Goal: Task Accomplishment & Management: Manage account settings

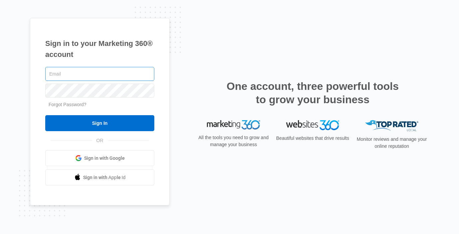
click at [114, 75] on input "text" at bounding box center [99, 74] width 109 height 14
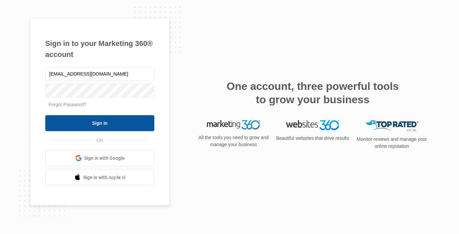
type input "[EMAIL_ADDRESS][DOMAIN_NAME]"
click at [45, 115] on input "Sign In" at bounding box center [99, 123] width 109 height 16
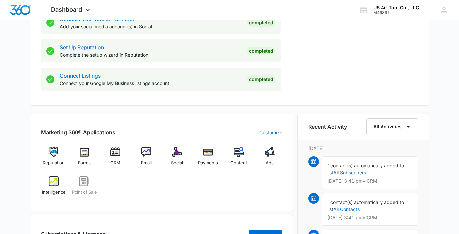
scroll to position [321, 0]
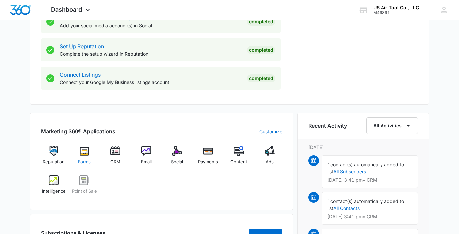
click at [86, 150] on img at bounding box center [85, 151] width 10 height 10
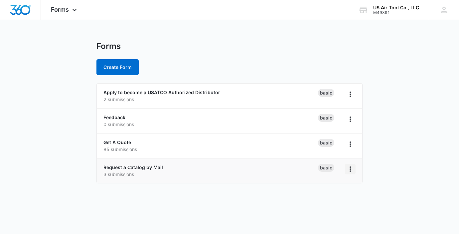
click at [351, 169] on icon "Overflow Menu" at bounding box center [350, 169] width 8 height 8
click at [194, 173] on p "3 submissions" at bounding box center [210, 174] width 215 height 7
click at [148, 166] on link "Request a Catalog by Mail" at bounding box center [133, 167] width 60 height 6
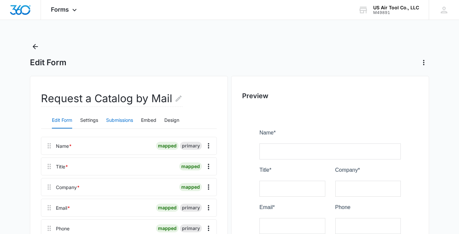
click at [115, 120] on button "Submissions" at bounding box center [119, 120] width 27 height 16
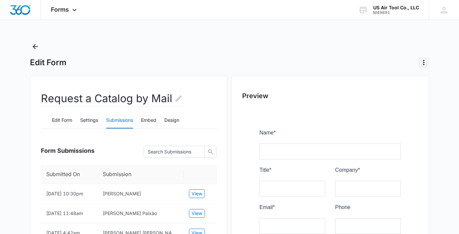
click at [424, 59] on icon "Actions" at bounding box center [424, 63] width 8 height 8
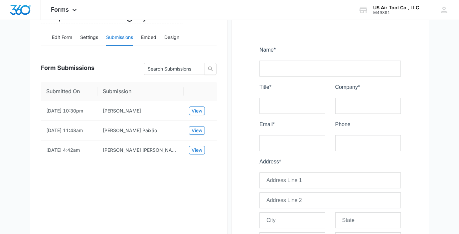
scroll to position [95, 0]
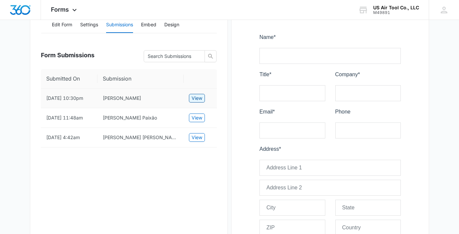
click at [199, 101] on span "View" at bounding box center [197, 97] width 11 height 7
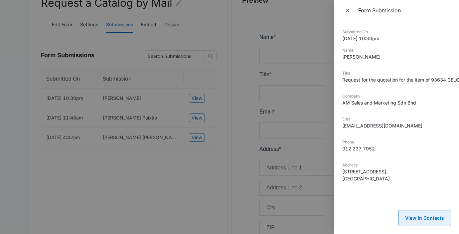
click at [416, 215] on button "View in Contacts" at bounding box center [424, 218] width 53 height 16
click at [228, 58] on div at bounding box center [229, 117] width 459 height 234
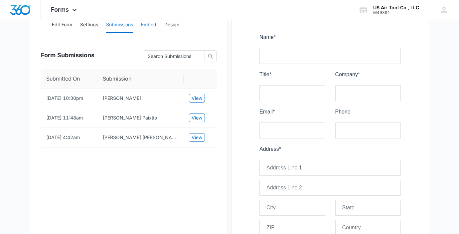
click at [151, 24] on button "Embed" at bounding box center [148, 25] width 15 height 16
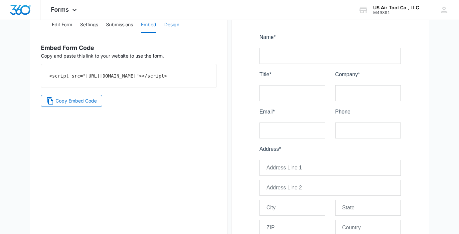
click at [172, 25] on button "Design" at bounding box center [171, 25] width 15 height 16
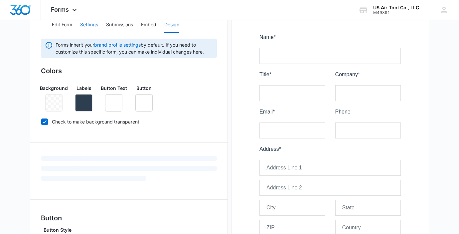
click at [85, 24] on button "Settings" at bounding box center [89, 25] width 18 height 16
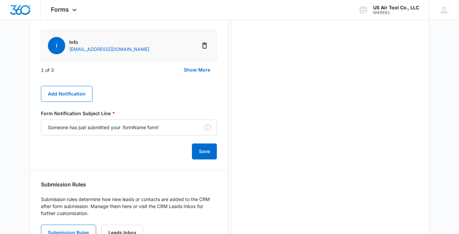
scroll to position [376, 0]
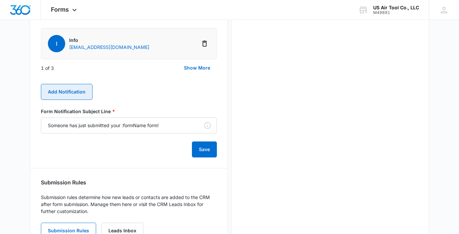
click at [50, 87] on button "Add Notification" at bounding box center [67, 92] width 52 height 16
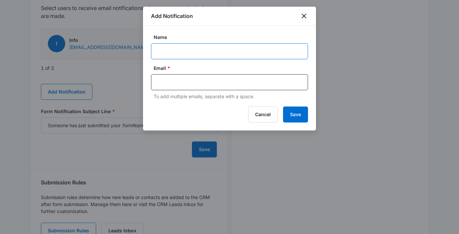
click at [197, 49] on input "Name" at bounding box center [229, 51] width 157 height 16
type input "Patrick Crippen"
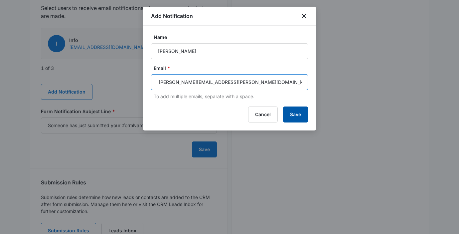
type input "patrick.crippen@usatco.com"
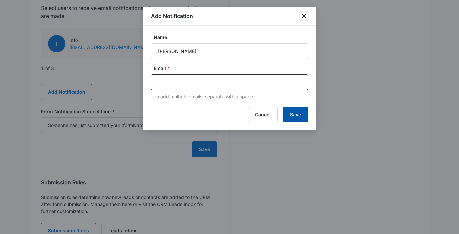
click at [299, 114] on button "Save" at bounding box center [295, 114] width 25 height 16
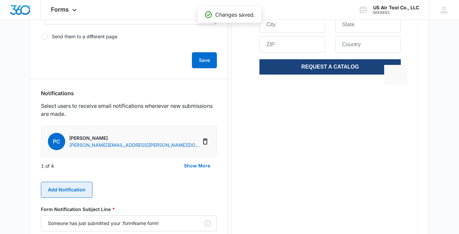
scroll to position [269, 0]
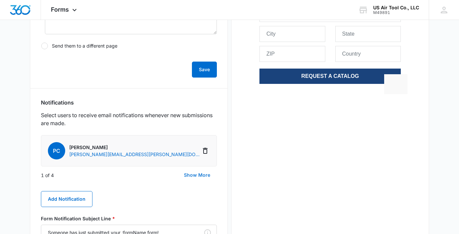
click at [196, 175] on button "Show More" at bounding box center [197, 175] width 40 height 16
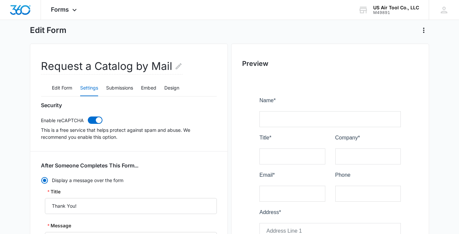
scroll to position [0, 0]
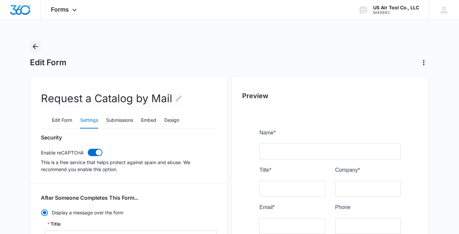
click at [34, 48] on icon "Back" at bounding box center [35, 47] width 8 height 8
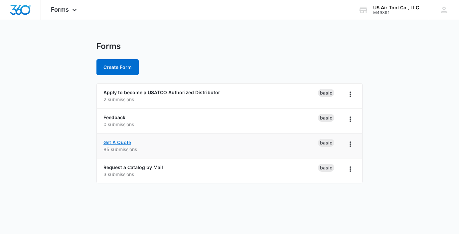
click at [115, 141] on link "Get A Quote" at bounding box center [117, 142] width 28 height 6
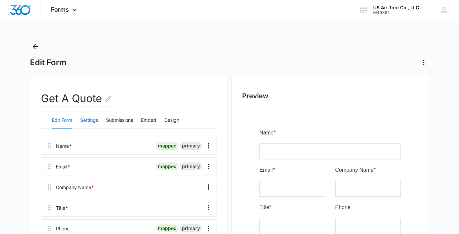
click at [90, 120] on button "Settings" at bounding box center [89, 120] width 18 height 16
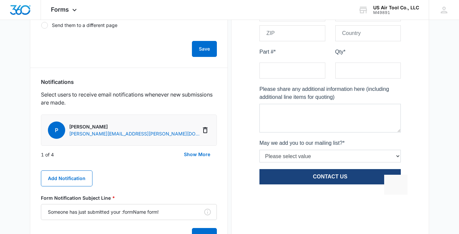
scroll to position [294, 0]
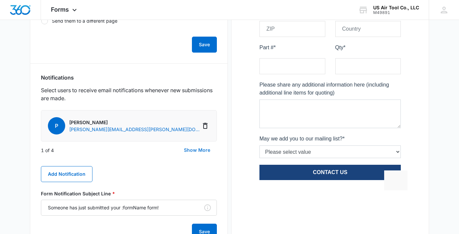
click at [189, 149] on button "Show More" at bounding box center [197, 150] width 40 height 16
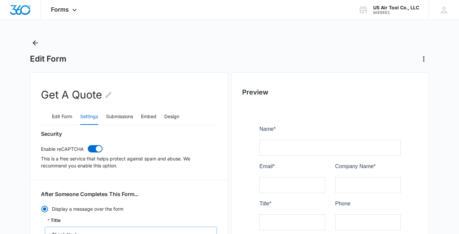
scroll to position [0, 0]
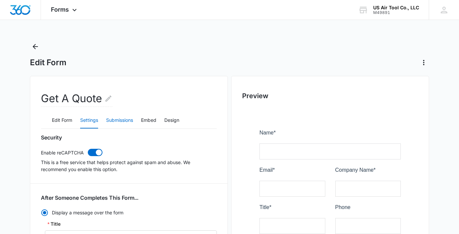
click at [117, 121] on button "Submissions" at bounding box center [119, 120] width 27 height 16
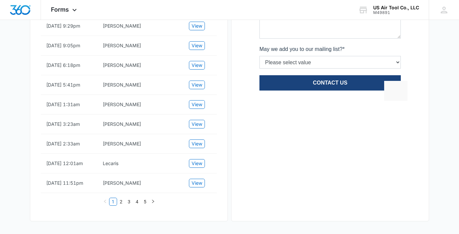
scroll to position [390, 0]
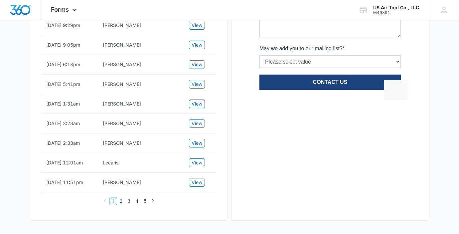
click at [119, 201] on link "2" at bounding box center [120, 200] width 7 height 7
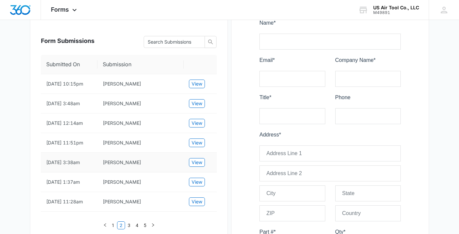
scroll to position [106, 0]
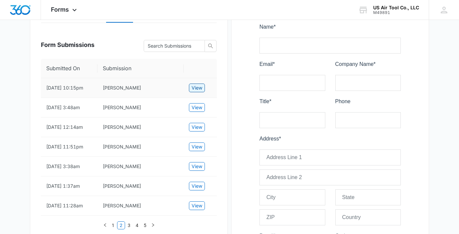
click at [197, 90] on span "View" at bounding box center [197, 87] width 11 height 7
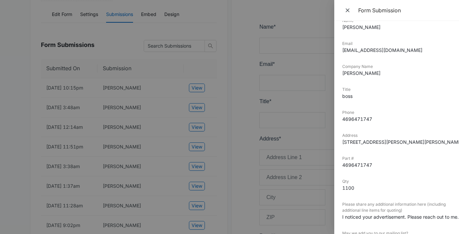
scroll to position [0, 0]
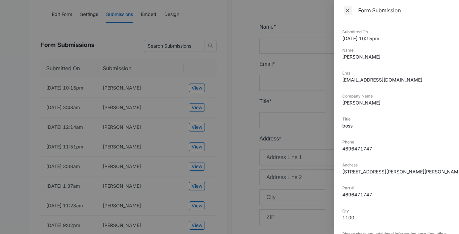
click at [348, 9] on icon "Close" at bounding box center [347, 10] width 7 height 7
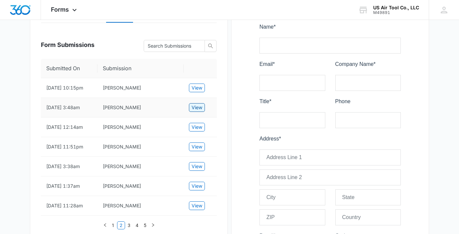
click at [198, 111] on span "View" at bounding box center [197, 107] width 11 height 7
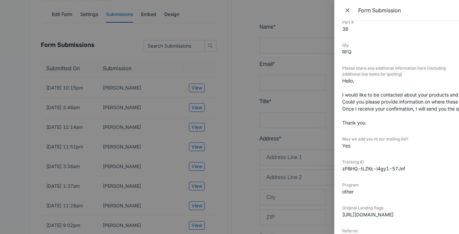
scroll to position [213, 0]
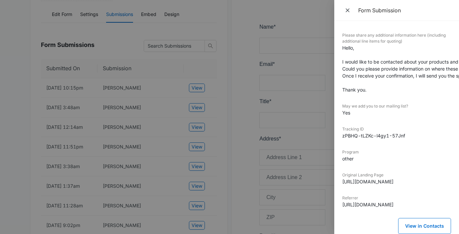
click at [264, 101] on div at bounding box center [229, 117] width 459 height 234
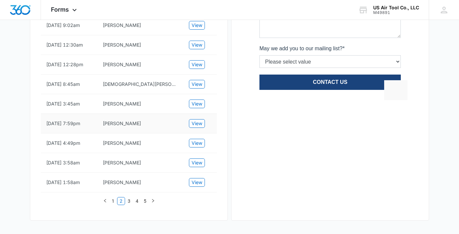
scroll to position [402, 0]
click at [143, 200] on link "5" at bounding box center [144, 200] width 7 height 7
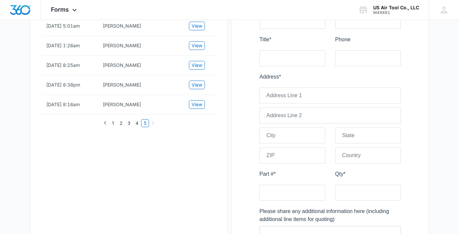
scroll to position [165, 0]
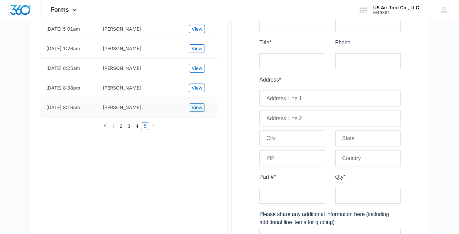
click at [195, 109] on span "View" at bounding box center [197, 107] width 11 height 7
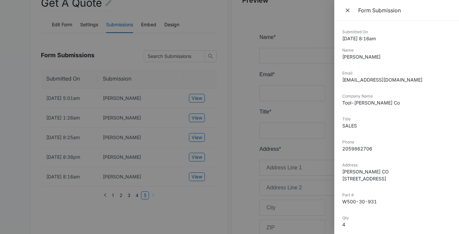
scroll to position [64, 0]
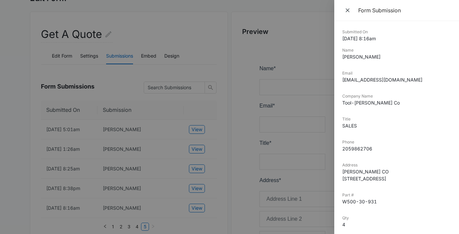
click at [350, 5] on button "Close" at bounding box center [348, 10] width 12 height 10
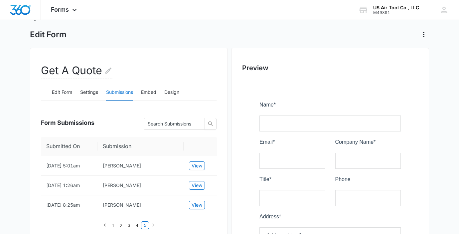
scroll to position [0, 0]
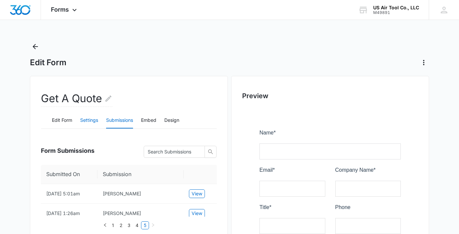
click at [86, 118] on button "Settings" at bounding box center [89, 120] width 18 height 16
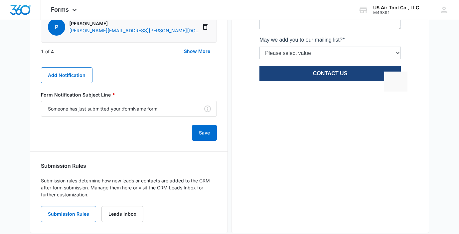
scroll to position [405, 0]
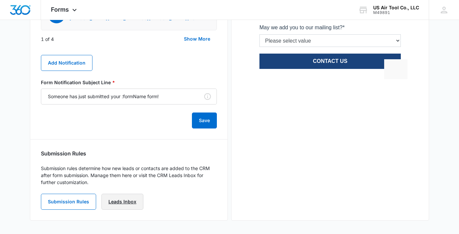
click at [122, 201] on link "Leads Inbox" at bounding box center [122, 202] width 42 height 16
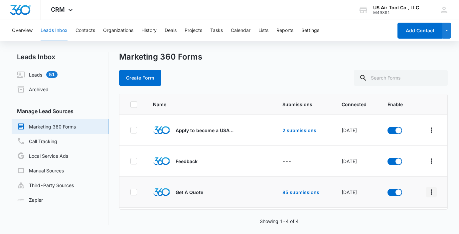
click at [430, 191] on icon "Overflow Menu" at bounding box center [431, 192] width 8 height 8
click at [135, 130] on icon at bounding box center [134, 130] width 6 height 6
click at [130, 130] on input "checkbox" at bounding box center [130, 130] width 0 height 0
checkbox input "true"
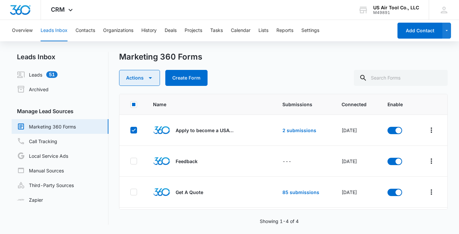
click at [151, 79] on icon "button" at bounding box center [150, 78] width 8 height 8
click at [316, 31] on button "Settings" at bounding box center [310, 30] width 18 height 21
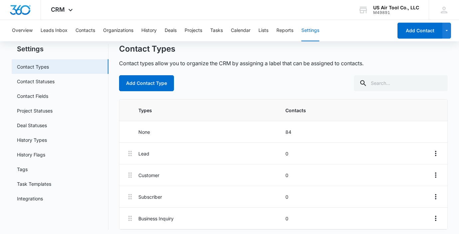
scroll to position [22, 0]
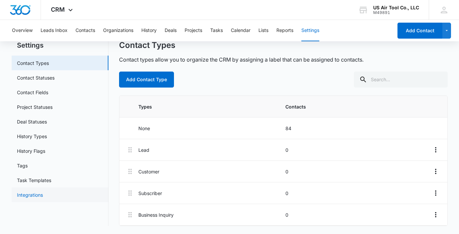
click at [32, 192] on link "Integrations" at bounding box center [30, 194] width 26 height 7
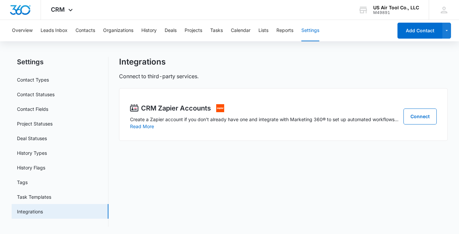
scroll to position [6, 0]
click at [148, 129] on div "CRM Zapier Accounts Create a Zapier account if you don’t already have one and i…" at bounding box center [264, 115] width 269 height 27
click at [149, 128] on div "CRM Zapier Accounts Create a Zapier account if you don’t already have one and i…" at bounding box center [264, 115] width 269 height 27
click at [149, 126] on button "Read More" at bounding box center [142, 125] width 24 height 5
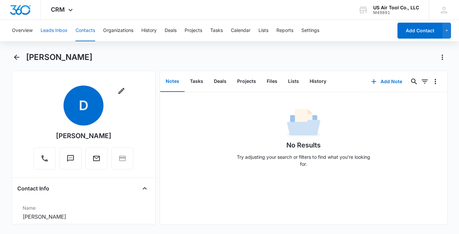
click at [58, 29] on button "Leads Inbox" at bounding box center [54, 30] width 27 height 21
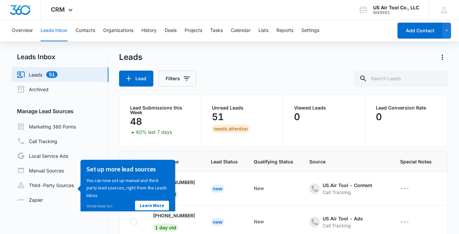
click at [113, 141] on div "Leads Inbox Leads 51 Archived Manage Lead Sources Marketing 360 Forms Call Trac…" at bounding box center [230, 167] width 436 height 230
click at [145, 208] on link "Learn More" at bounding box center [152, 206] width 34 height 10
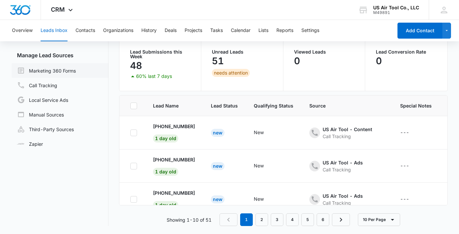
click at [71, 74] on link "Marketing 360 Forms" at bounding box center [46, 71] width 59 height 8
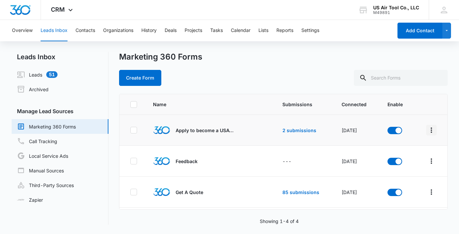
click at [434, 130] on icon "Overflow Menu" at bounding box center [431, 130] width 8 height 8
click at [296, 131] on link "2 submissions" at bounding box center [299, 130] width 34 height 6
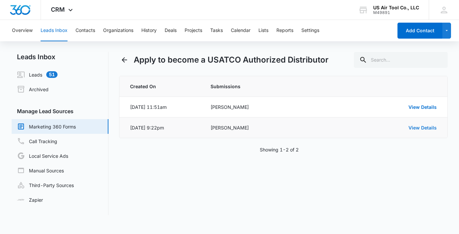
click at [420, 128] on link "View Details" at bounding box center [423, 128] width 28 height 6
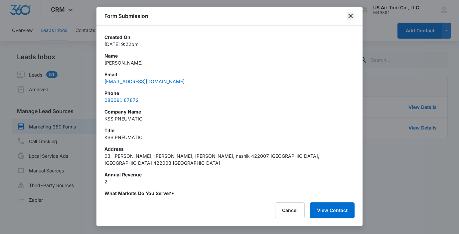
click at [354, 13] on icon "close" at bounding box center [351, 16] width 8 height 8
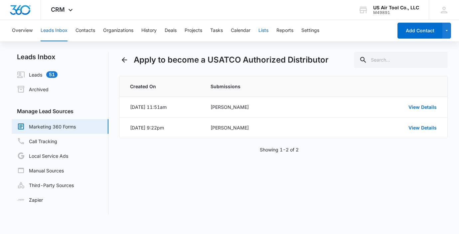
click at [264, 30] on button "Lists" at bounding box center [263, 30] width 10 height 21
